Goal: Task Accomplishment & Management: Use online tool/utility

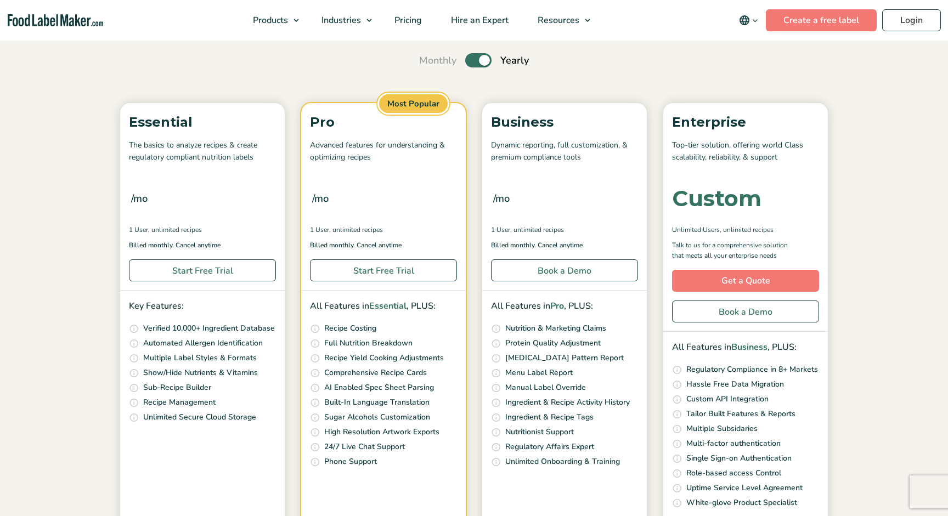
scroll to position [150, 0]
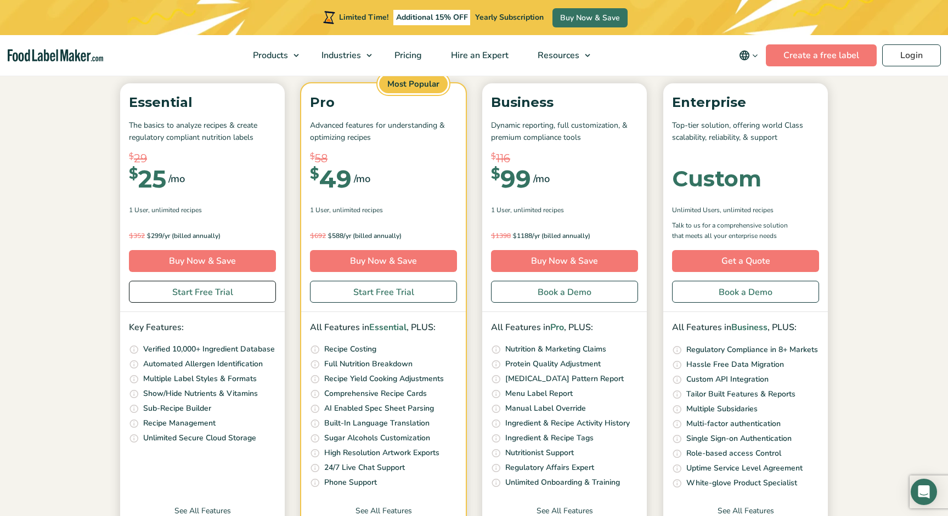
click at [211, 291] on link "Start Free Trial" at bounding box center [202, 292] width 147 height 22
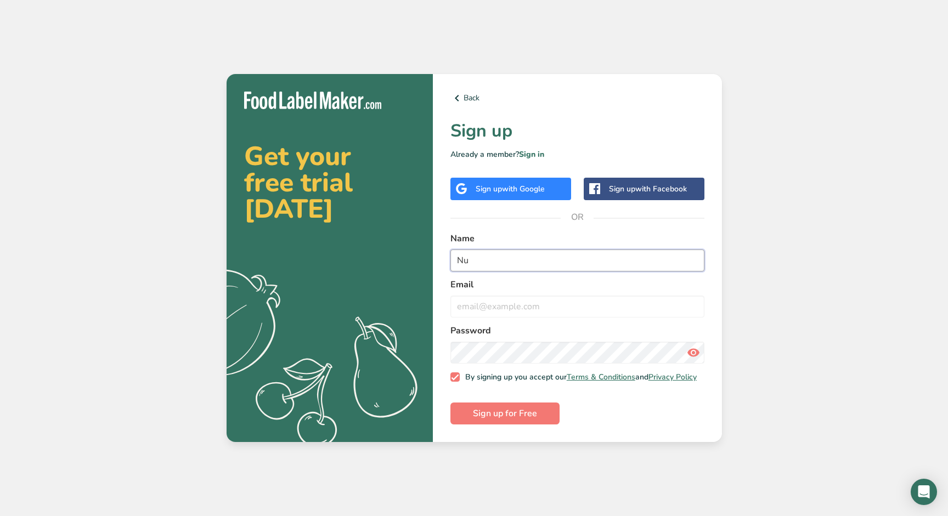
type input "N"
type input "Mia Zucchi"
type input "mia.zucchi@gmail.com"
click at [694, 355] on icon at bounding box center [693, 353] width 13 height 20
click at [528, 420] on span "Sign up for Free" at bounding box center [505, 413] width 64 height 13
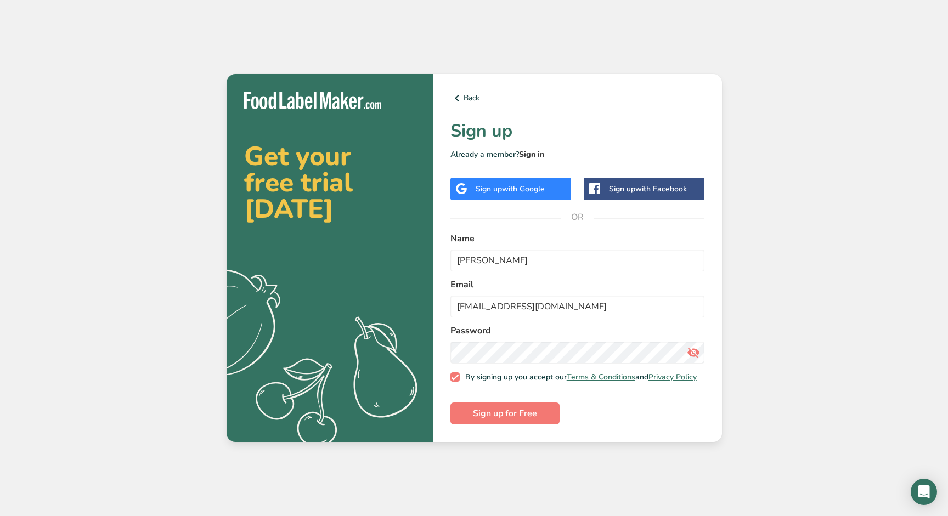
click at [538, 152] on link "Sign in" at bounding box center [531, 154] width 25 height 10
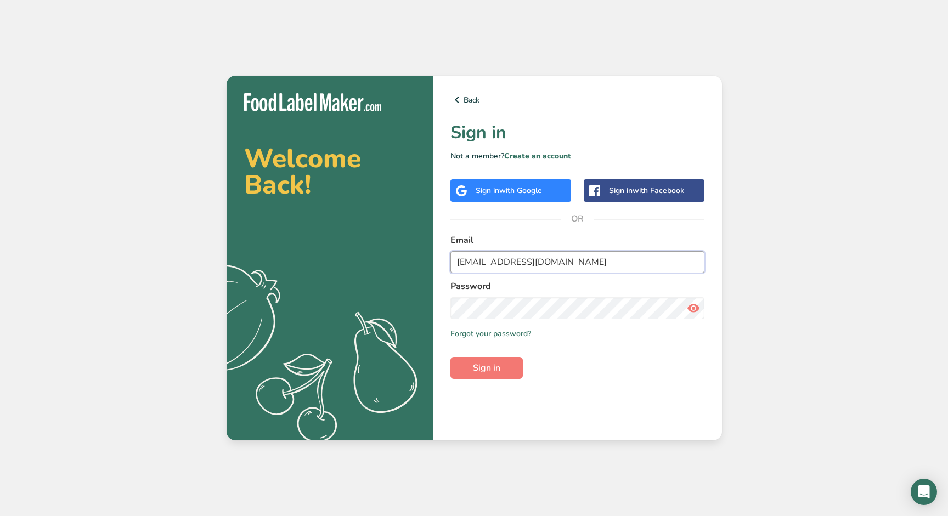
type input "mia.zucchi@gmail.com"
click at [450, 308] on div "Back Sign in Not a member? Create an account Sign in with Google Sign in with F…" at bounding box center [577, 258] width 289 height 365
click at [470, 374] on button "Sign in" at bounding box center [486, 368] width 72 height 22
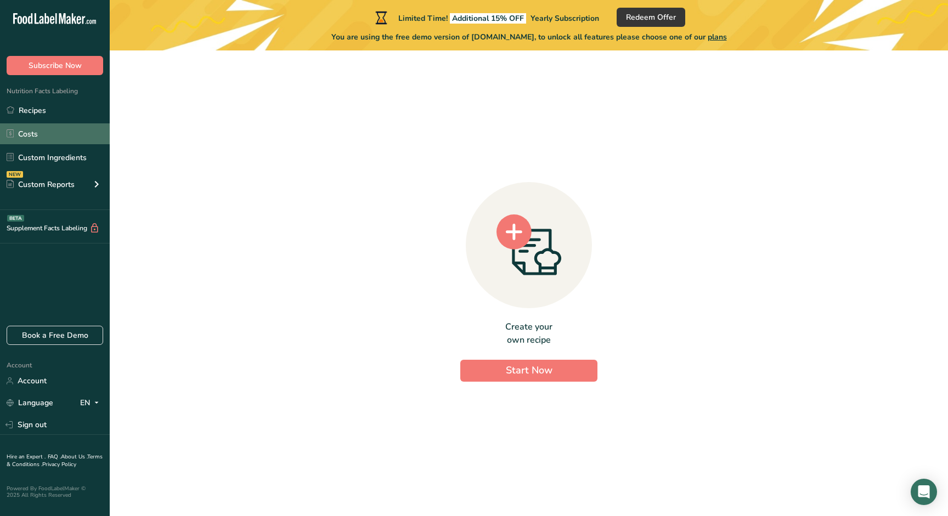
click at [54, 137] on link "Costs" at bounding box center [55, 133] width 110 height 21
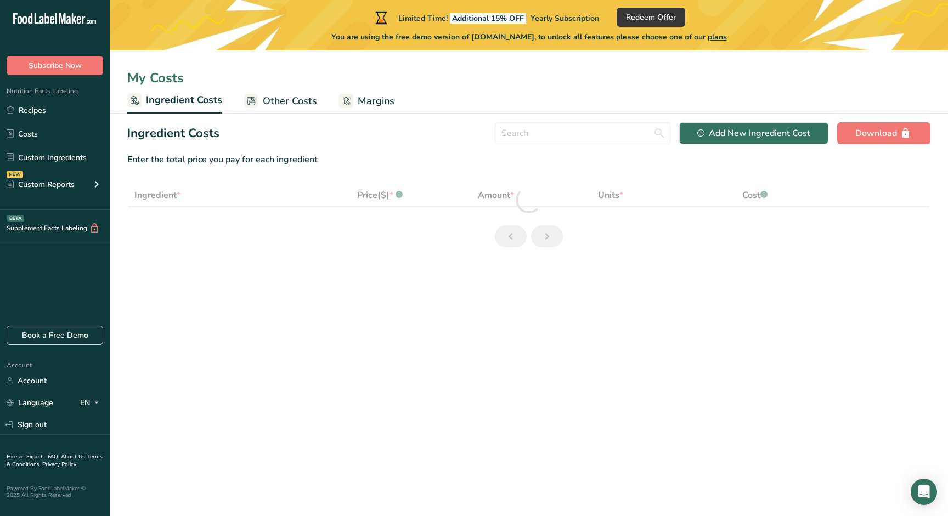
select select "1"
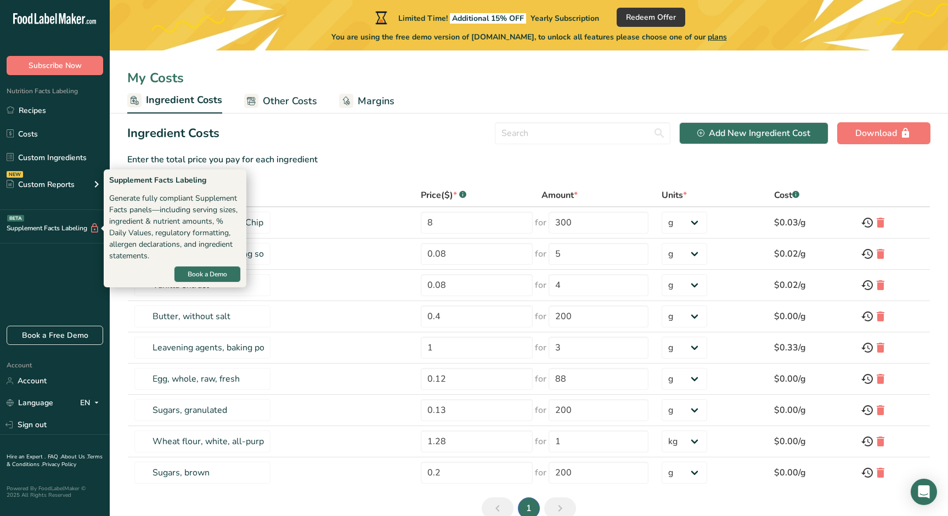
click at [49, 229] on div "Supplement Facts Labeling BETA" at bounding box center [50, 229] width 100 height 12
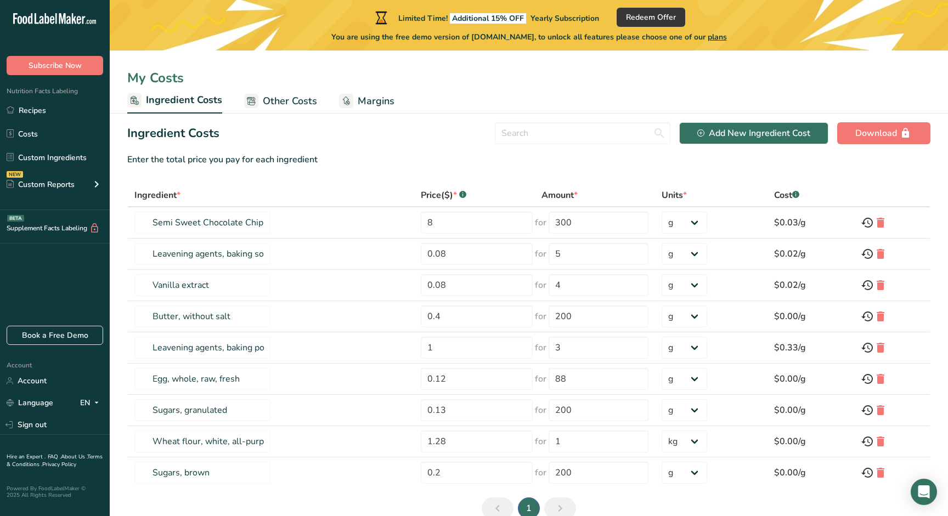
scroll to position [-1, 0]
click at [64, 230] on div "Supplement Facts Labeling BETA" at bounding box center [50, 229] width 100 height 12
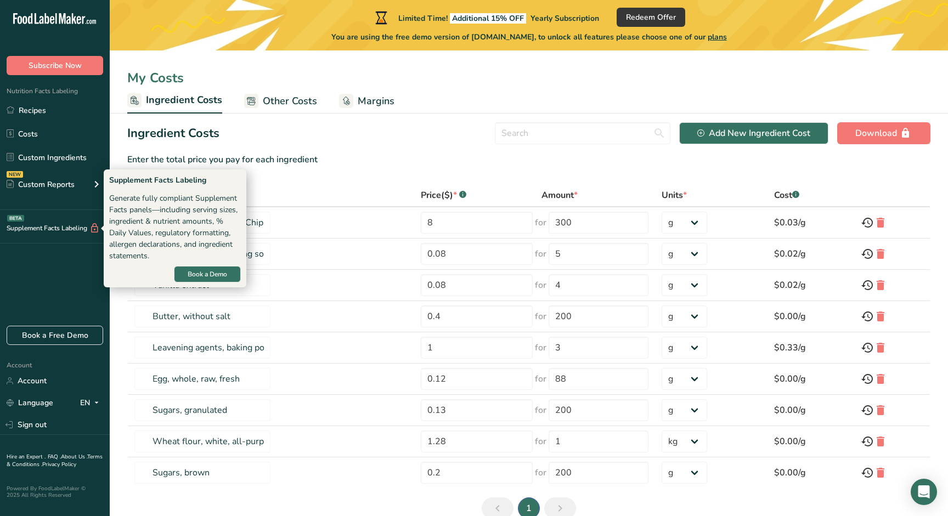
scroll to position [0, 0]
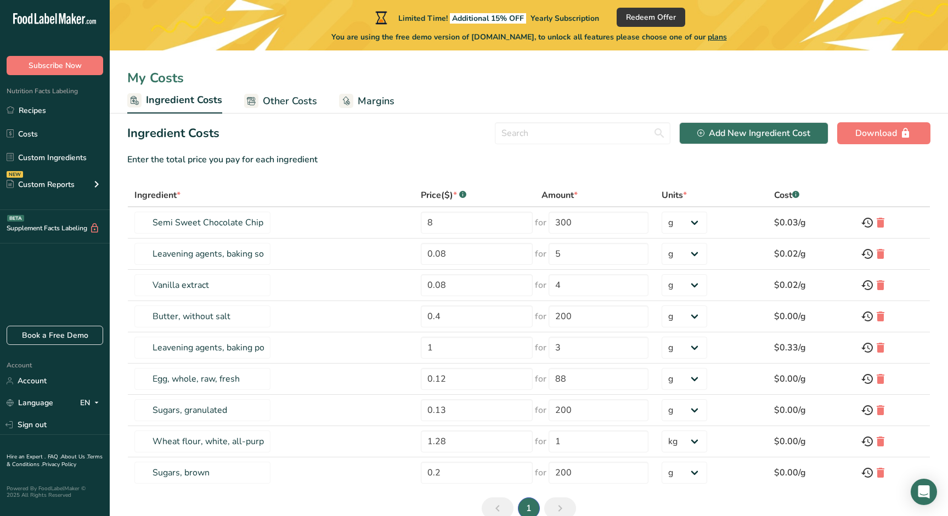
click at [93, 229] on icon at bounding box center [94, 229] width 10 height 12
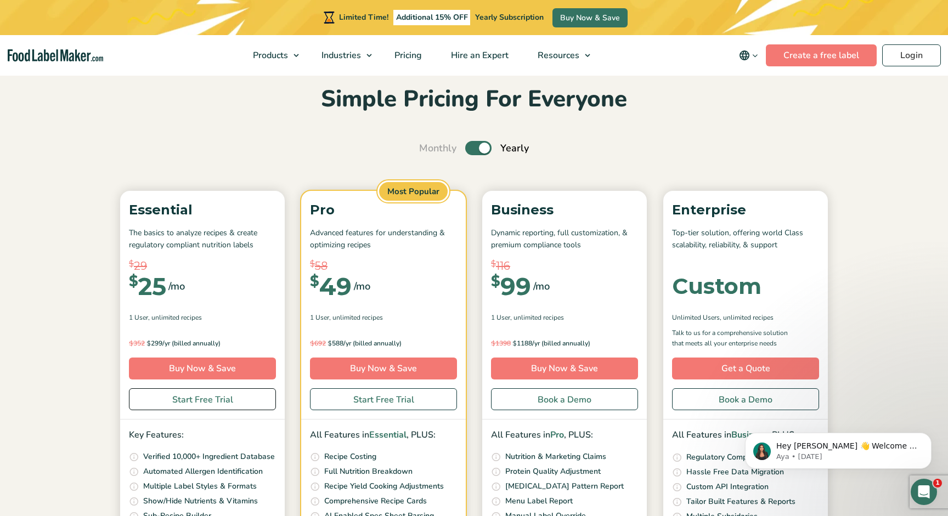
click at [225, 396] on link "Start Free Trial" at bounding box center [202, 399] width 147 height 22
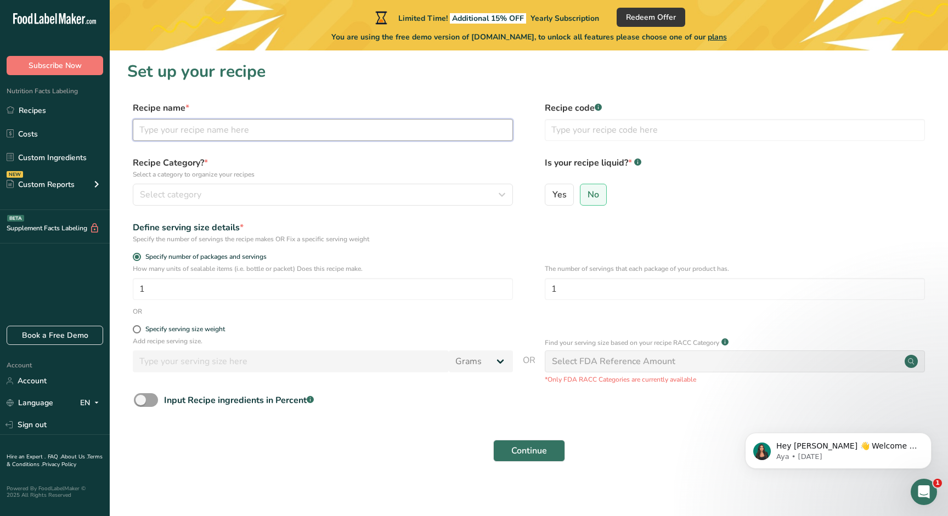
click at [384, 123] on input "text" at bounding box center [323, 130] width 380 height 22
click at [229, 404] on div "Input Recipe ingredients in Percent .a-a{fill:#347362;}.b-a{fill:#fff;}" at bounding box center [239, 400] width 150 height 13
click at [141, 404] on input "Input Recipe ingredients in Percent .a-a{fill:#347362;}.b-a{fill:#fff;}" at bounding box center [137, 399] width 7 height 7
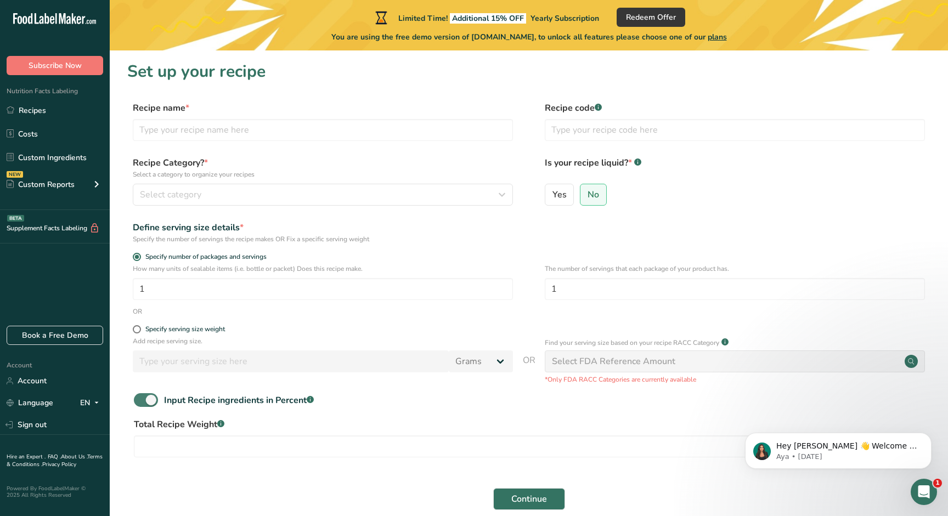
click at [229, 404] on div "Input Recipe ingredients in Percent .a-a{fill:#347362;}.b-a{fill:#fff;}" at bounding box center [239, 400] width 150 height 13
click at [141, 404] on input "Input Recipe ingredients in Percent .a-a{fill:#347362;}.b-a{fill:#fff;}" at bounding box center [137, 399] width 7 height 7
checkbox input "false"
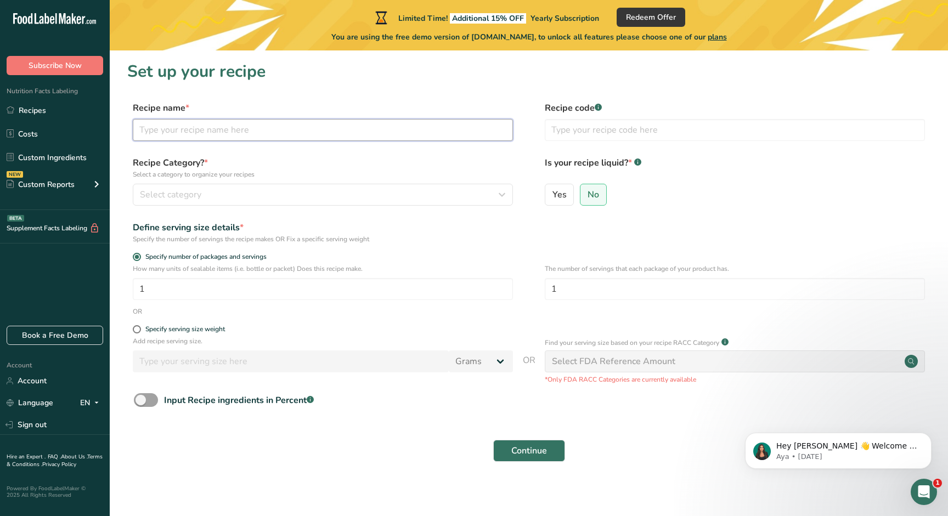
click at [375, 135] on input "text" at bounding box center [323, 130] width 380 height 22
type input "Rigatoni"
click at [76, 165] on link "Custom Ingredients" at bounding box center [55, 157] width 110 height 21
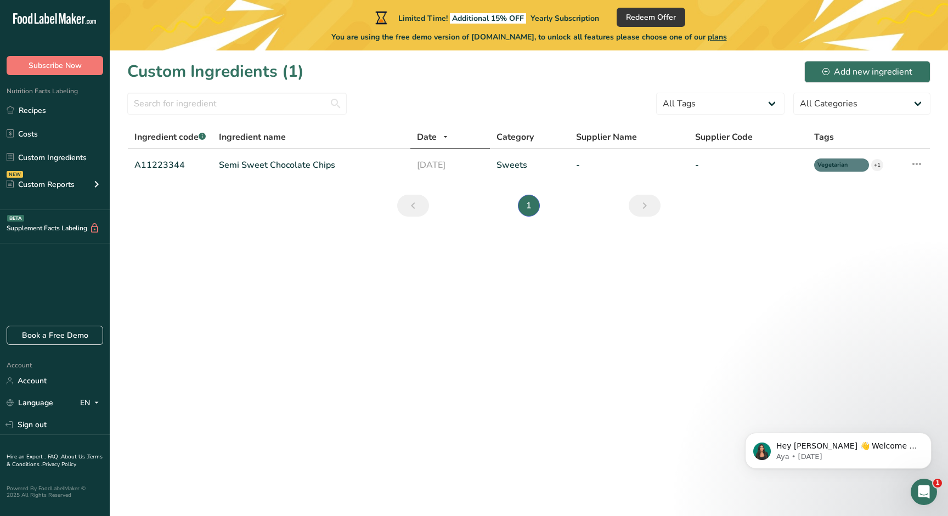
click at [164, 311] on main "Limited Time! Additional 15% OFF Yearly Subscription Redeem Offer You are using…" at bounding box center [474, 258] width 948 height 516
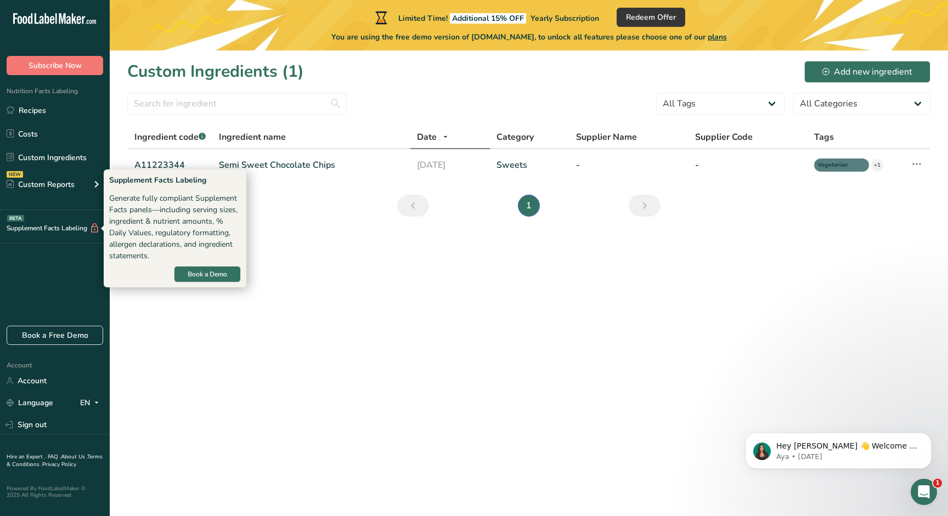
click at [74, 231] on div "Supplement Facts Labeling BETA" at bounding box center [50, 229] width 100 height 12
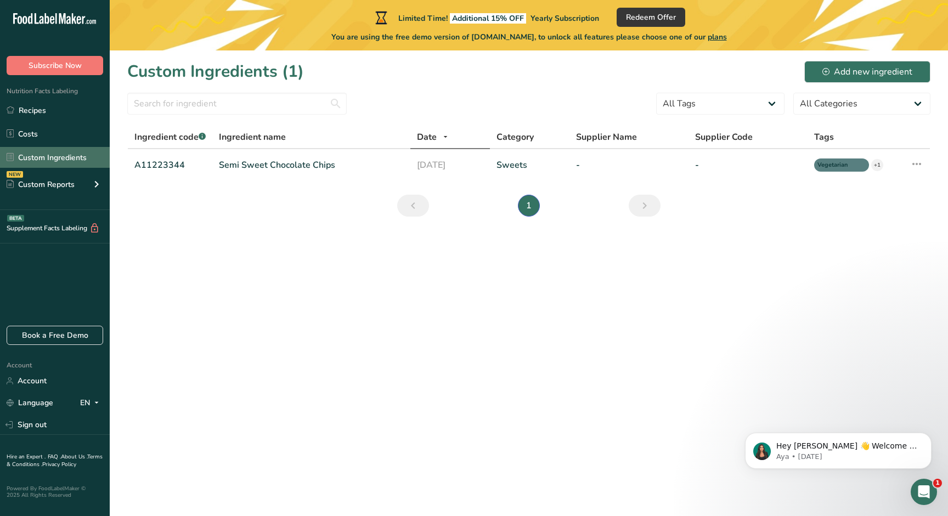
click at [81, 166] on link "Custom Ingredients" at bounding box center [55, 157] width 110 height 21
click at [86, 184] on div "NEW Custom Reports" at bounding box center [55, 184] width 110 height 27
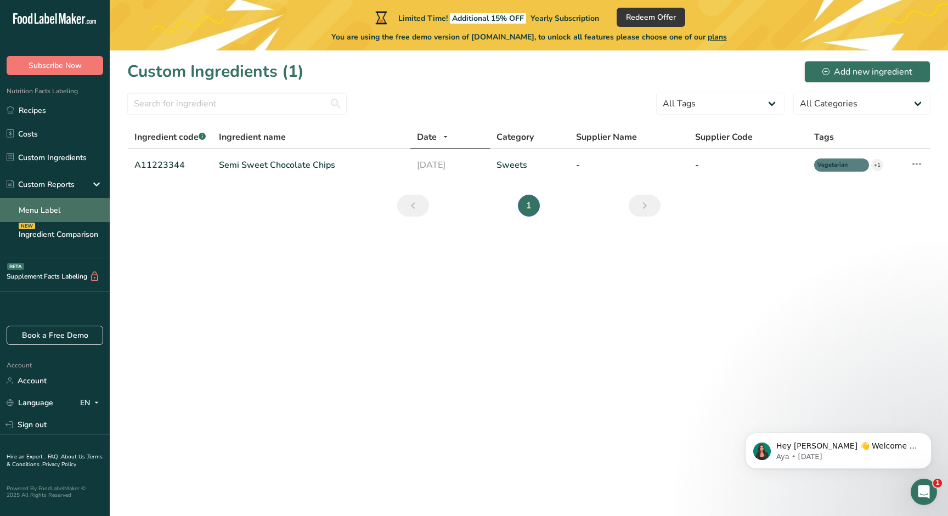
click at [75, 217] on link "Menu Label" at bounding box center [55, 210] width 110 height 24
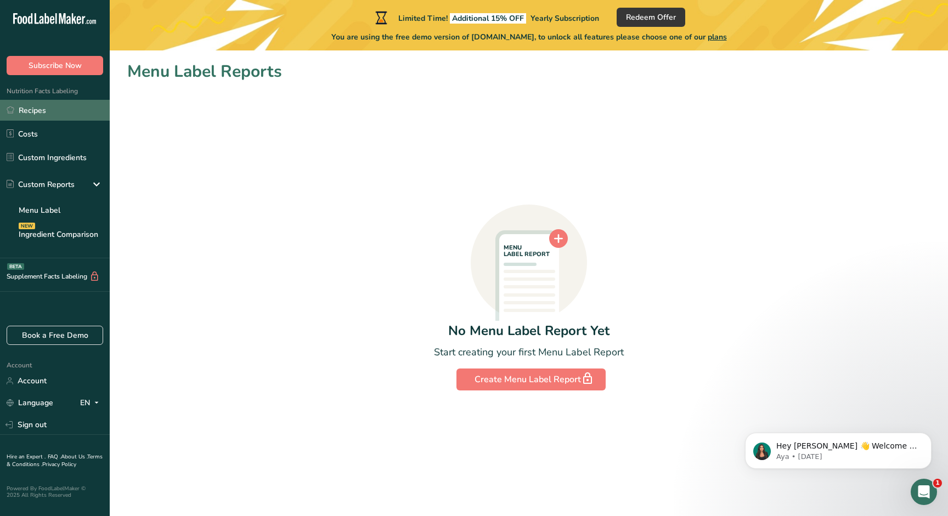
click at [82, 114] on link "Recipes" at bounding box center [55, 110] width 110 height 21
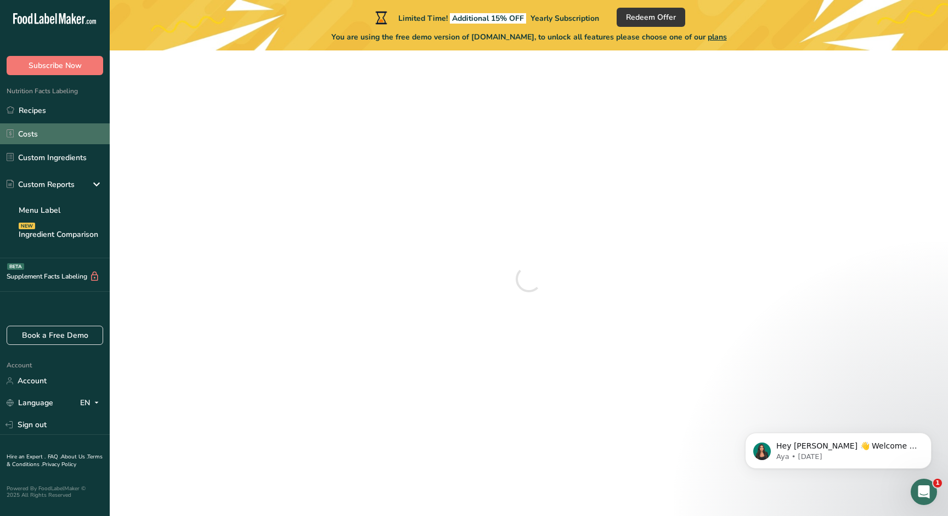
click at [81, 132] on link "Costs" at bounding box center [55, 133] width 110 height 21
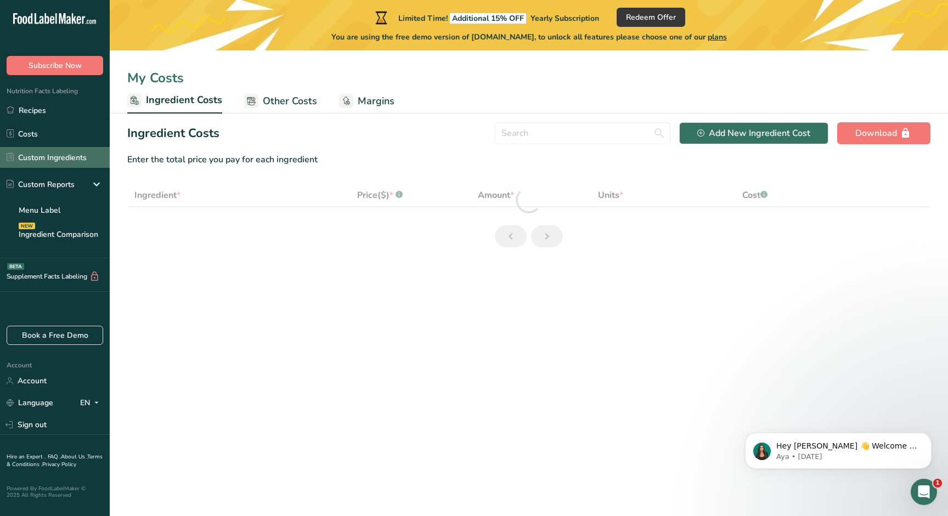
click at [78, 154] on link "Custom Ingredients" at bounding box center [55, 157] width 110 height 21
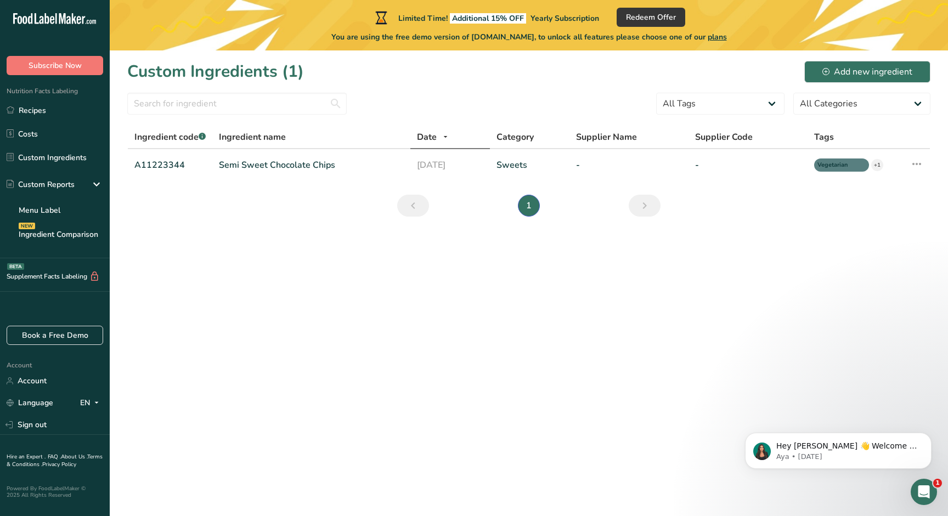
click at [534, 197] on li "1" at bounding box center [528, 206] width 26 height 22
click at [530, 160] on link "Sweets" at bounding box center [529, 164] width 66 height 13
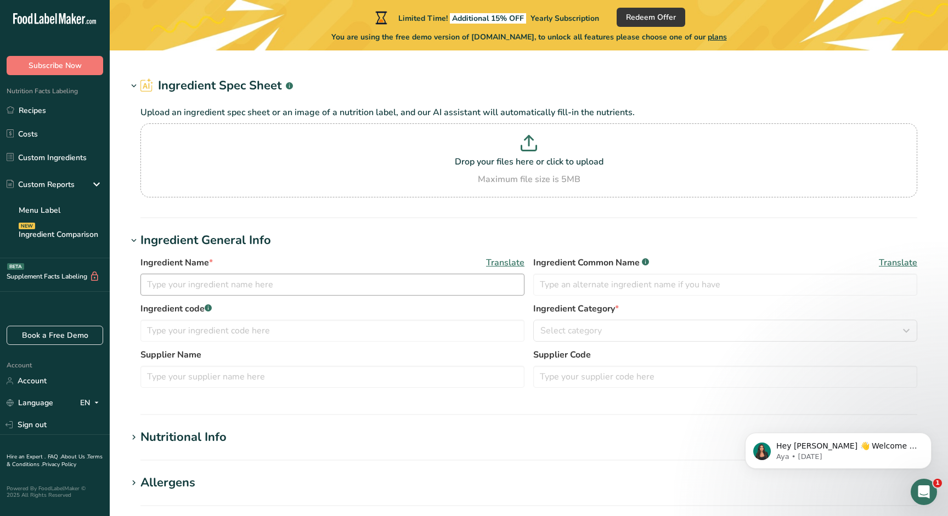
type input "Semi Sweet Chocolate Chips"
type input "Choco Chips"
type input "A11223344"
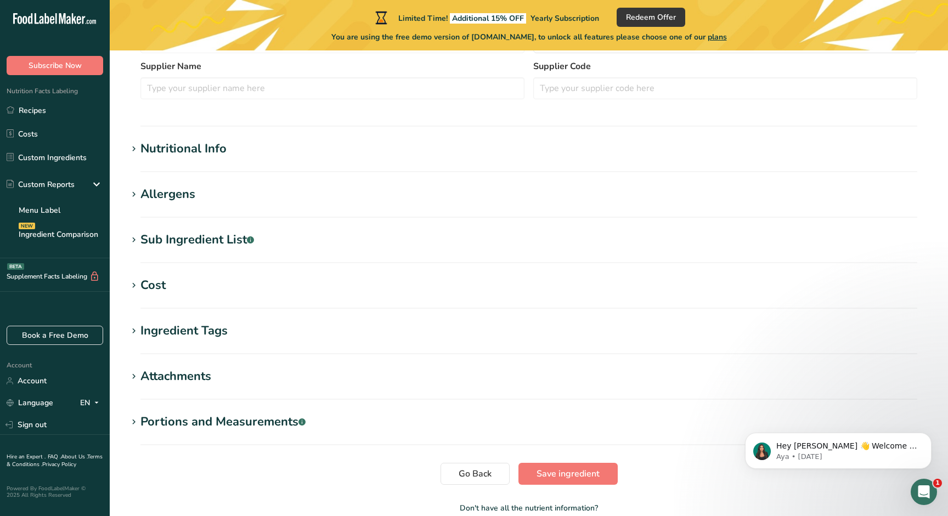
scroll to position [305, 0]
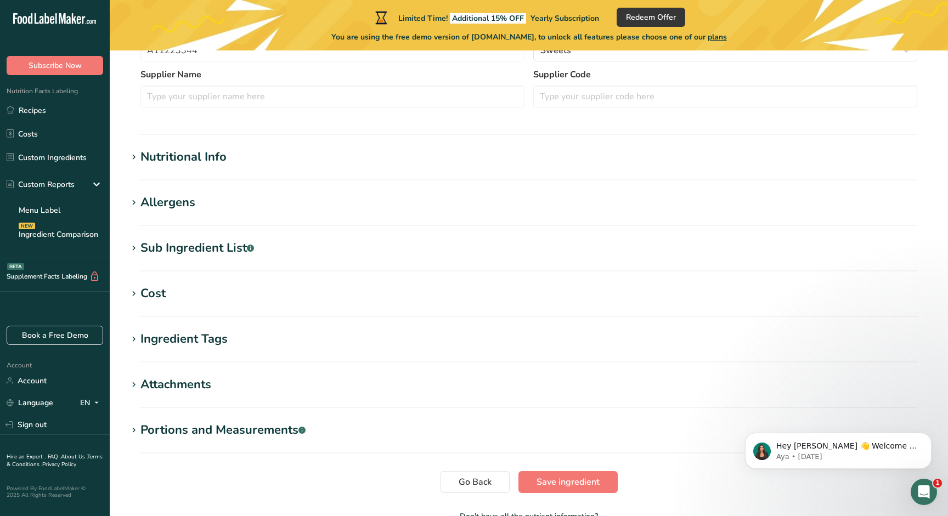
click at [192, 342] on div "Ingredient Tags" at bounding box center [183, 339] width 87 height 18
